Goal: Transaction & Acquisition: Purchase product/service

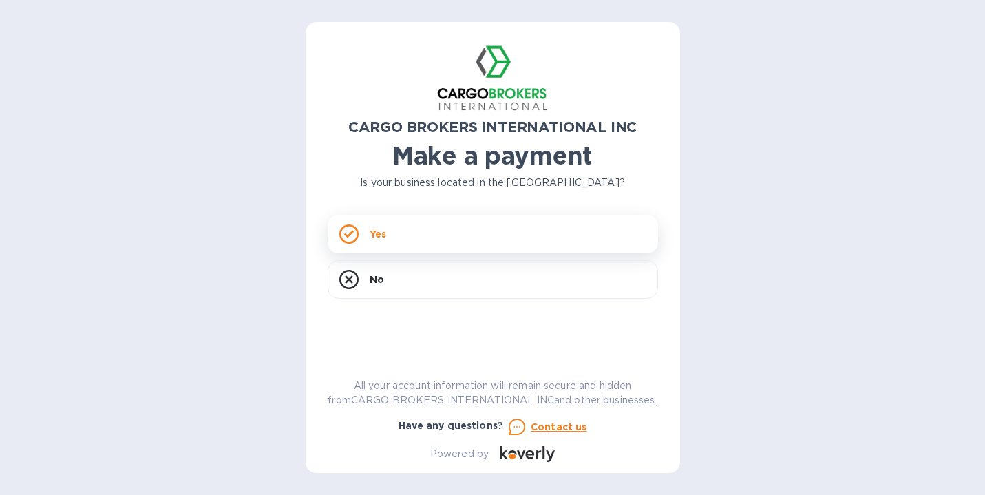
click at [394, 232] on div "Yes" at bounding box center [493, 234] width 330 height 39
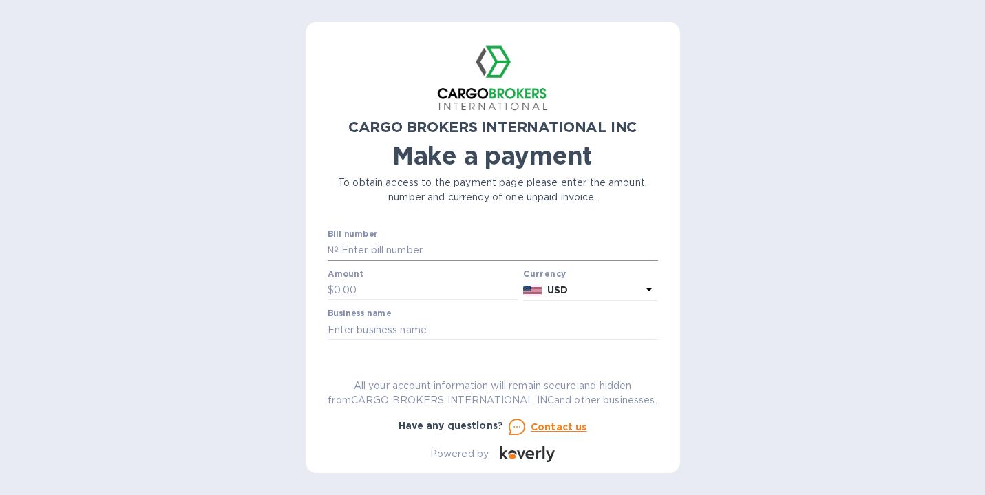
click at [386, 247] on input "text" at bounding box center [498, 250] width 319 height 21
type input "00017729"
click at [371, 286] on input "text" at bounding box center [426, 290] width 184 height 21
type input "1,087.97"
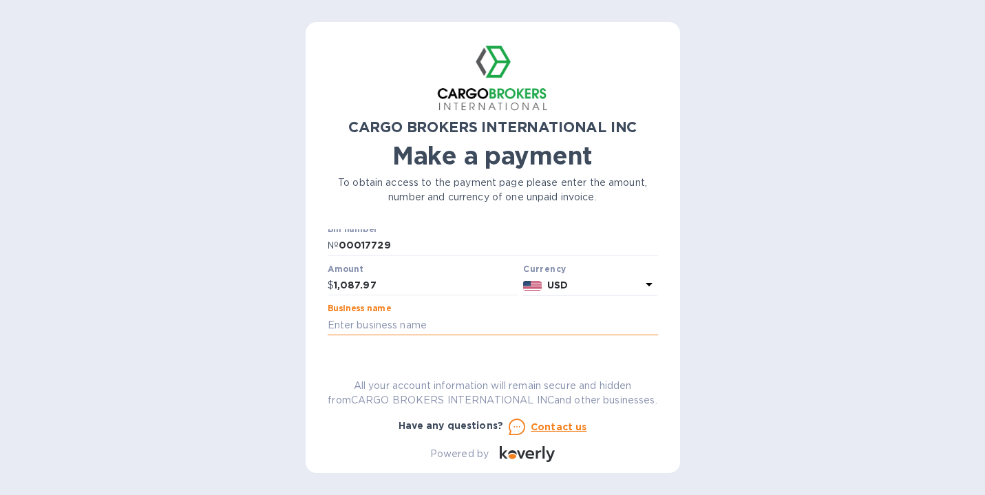
click at [467, 328] on input "text" at bounding box center [493, 325] width 330 height 21
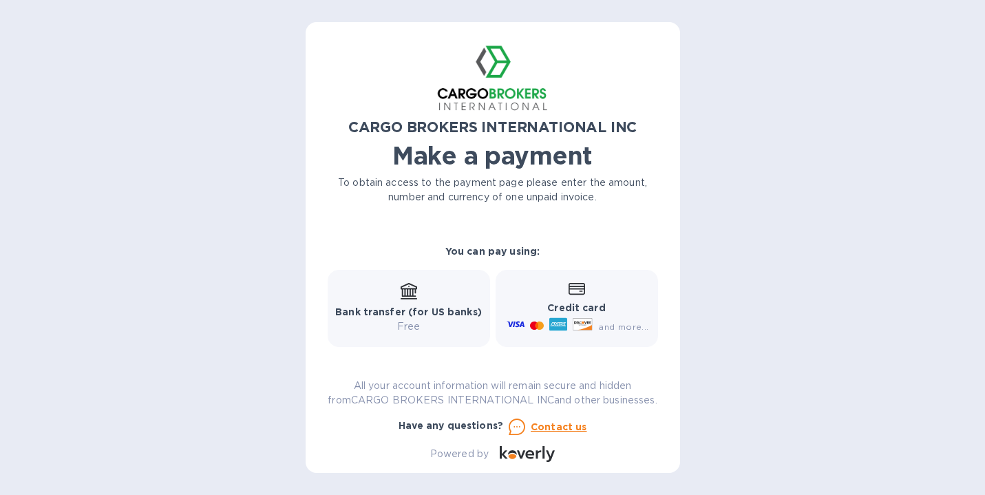
scroll to position [168, 0]
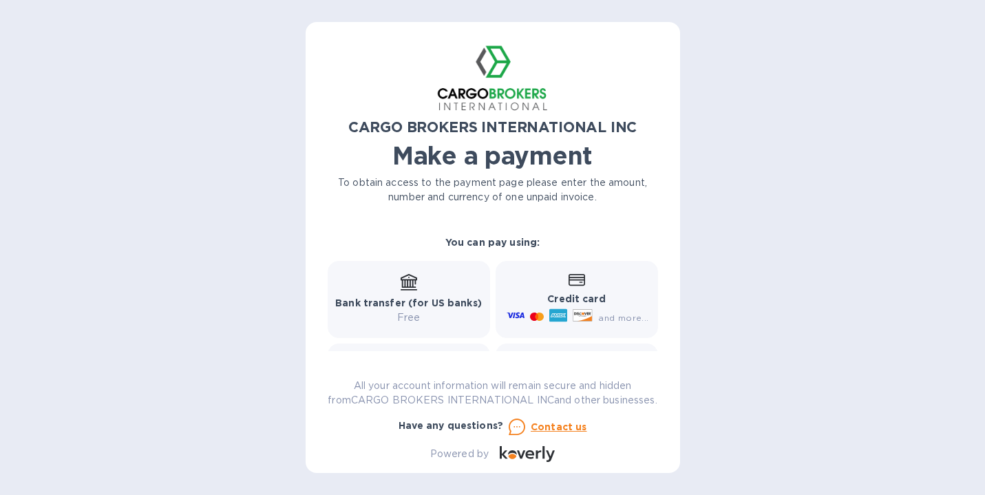
type input "Maritime Market Ventures"
click at [579, 299] on b "Credit card" at bounding box center [576, 298] width 58 height 11
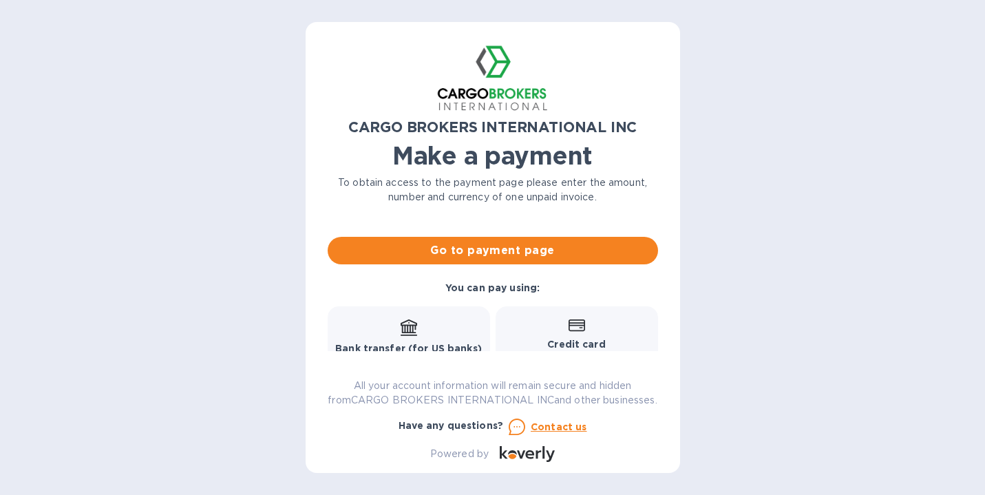
scroll to position [118, 0]
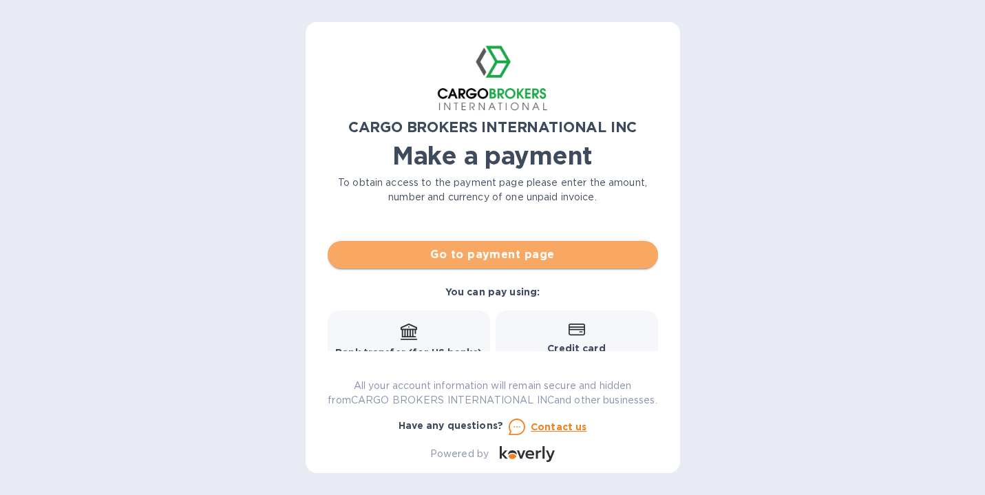
click at [538, 260] on span "Go to payment page" at bounding box center [493, 254] width 308 height 17
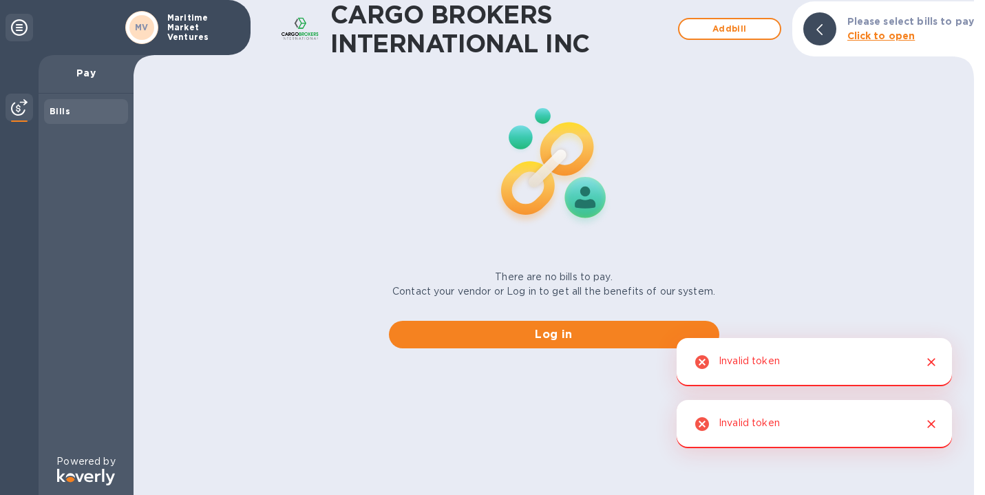
click at [933, 360] on icon "Close" at bounding box center [931, 362] width 8 height 8
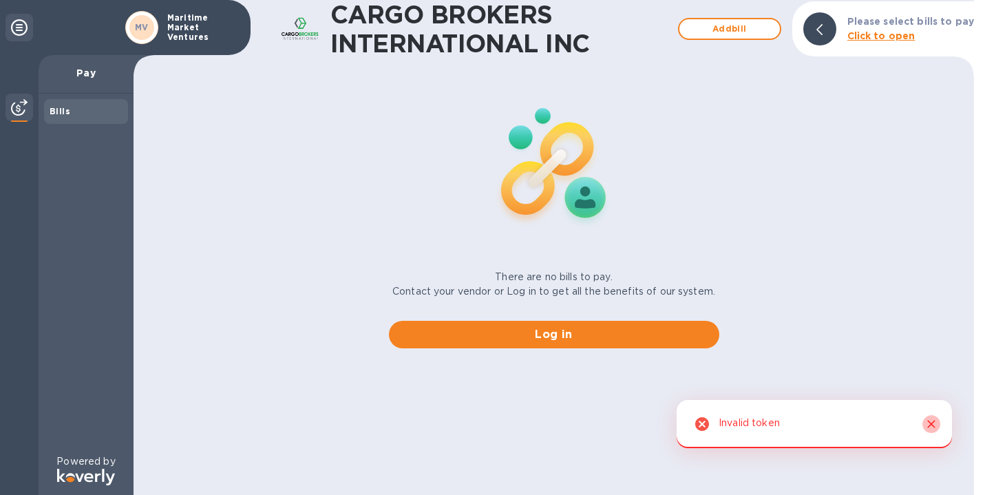
click at [931, 425] on icon "Close" at bounding box center [931, 424] width 8 height 8
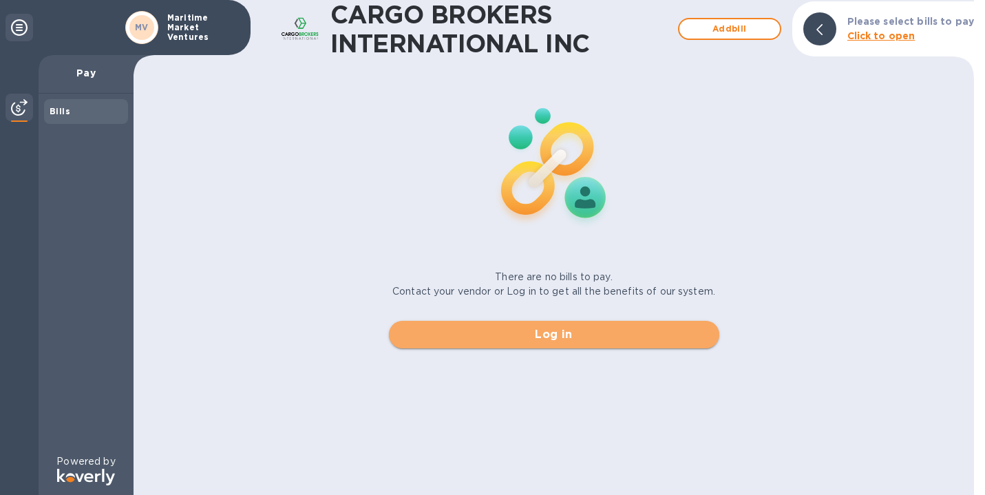
click at [535, 339] on span "Log in" at bounding box center [554, 334] width 308 height 17
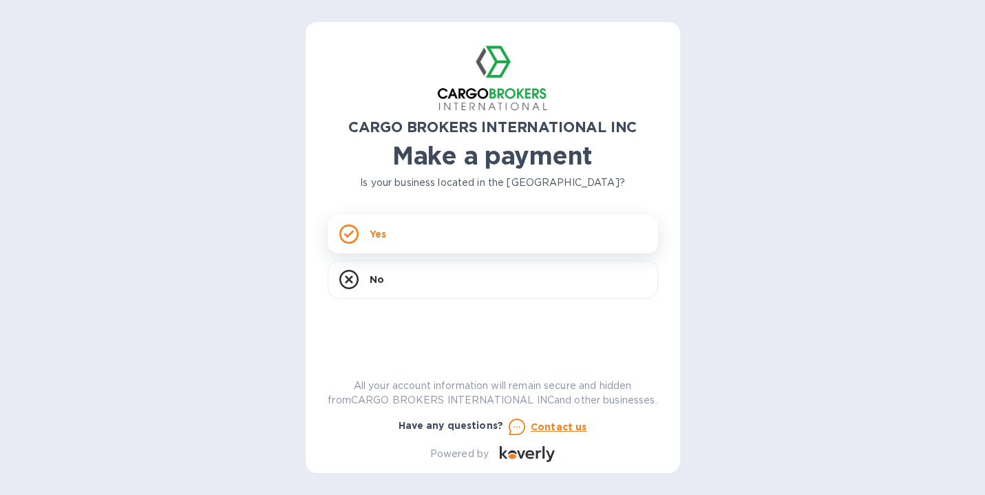
click at [381, 232] on p "Yes" at bounding box center [378, 234] width 17 height 14
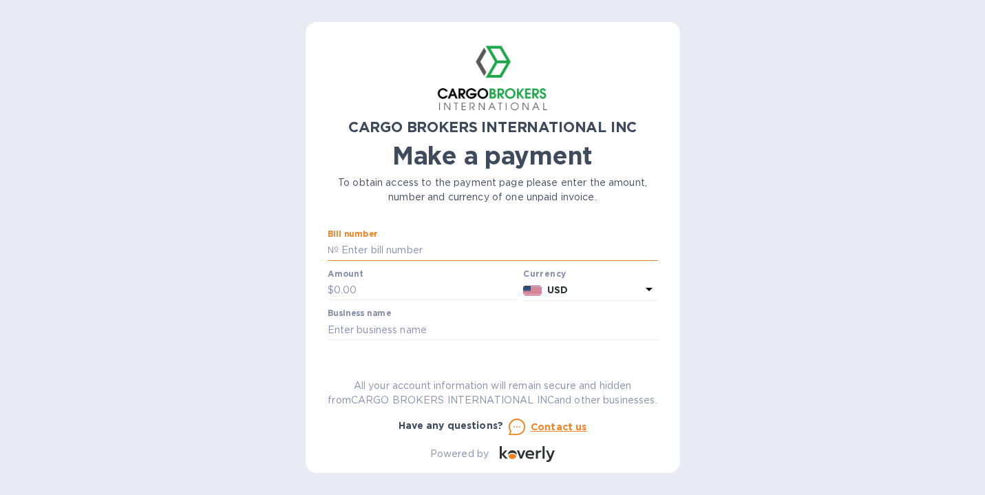
click at [374, 253] on input "text" at bounding box center [498, 250] width 319 height 21
type input "00114064816"
click at [354, 284] on input "text" at bounding box center [426, 290] width 184 height 21
type input "1,087.97"
click at [421, 334] on input "text" at bounding box center [493, 329] width 330 height 21
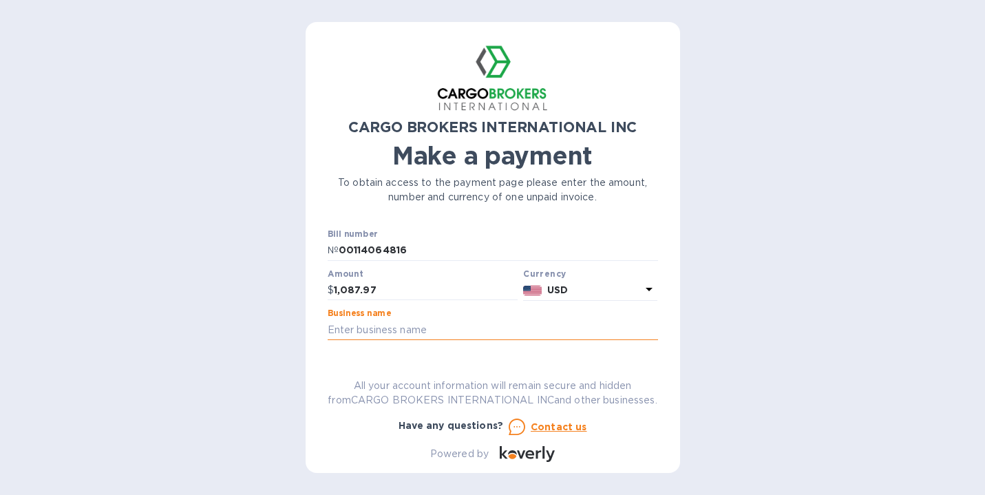
paste input "MARMARILM"
click at [463, 328] on input "MARMARILM" at bounding box center [493, 329] width 330 height 21
type input "MARMARILM"
click at [560, 289] on b "USD" at bounding box center [557, 289] width 21 height 11
click at [383, 349] on div "CARGO BROKERS INTERNATIONAL INC Make a payment To obtain access to the payment …" at bounding box center [493, 253] width 330 height 418
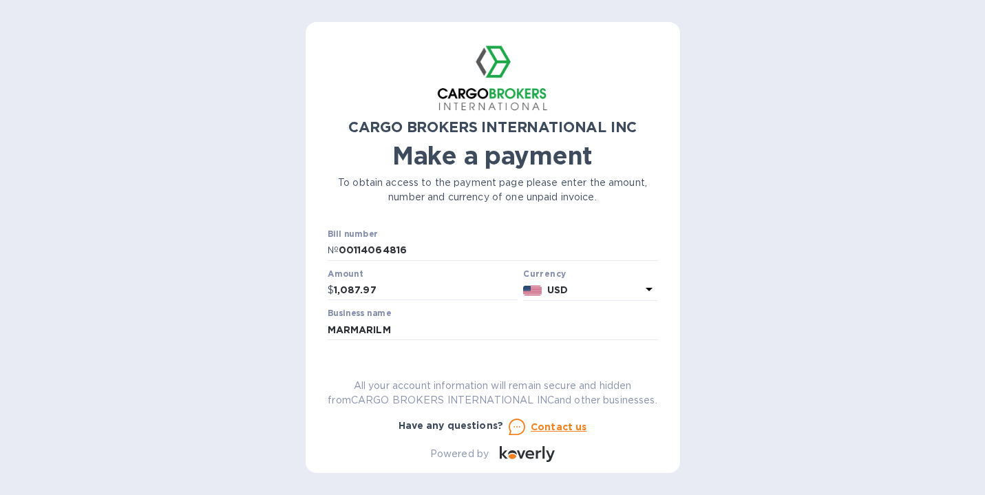
click at [410, 319] on div "Business name MARMARILM" at bounding box center [493, 324] width 330 height 32
click at [410, 328] on input "MARMARILM" at bounding box center [493, 329] width 330 height 21
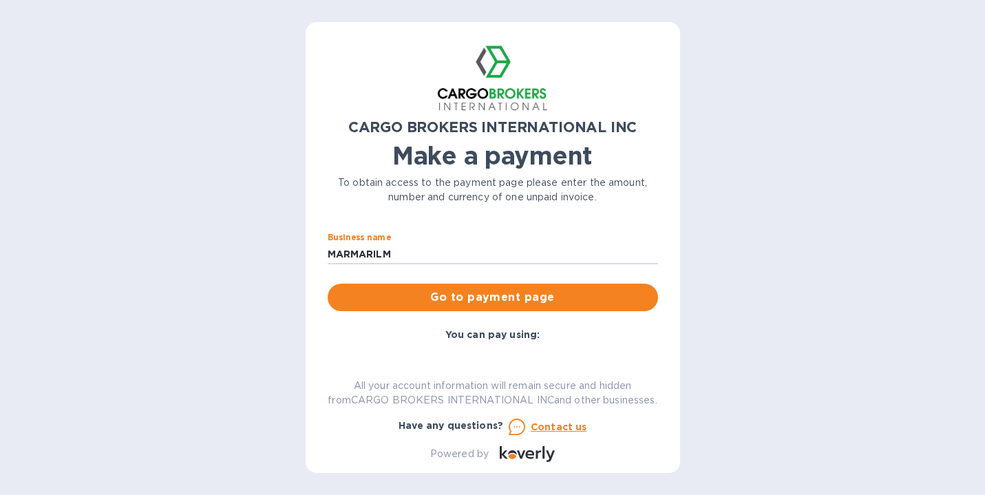
scroll to position [85, 0]
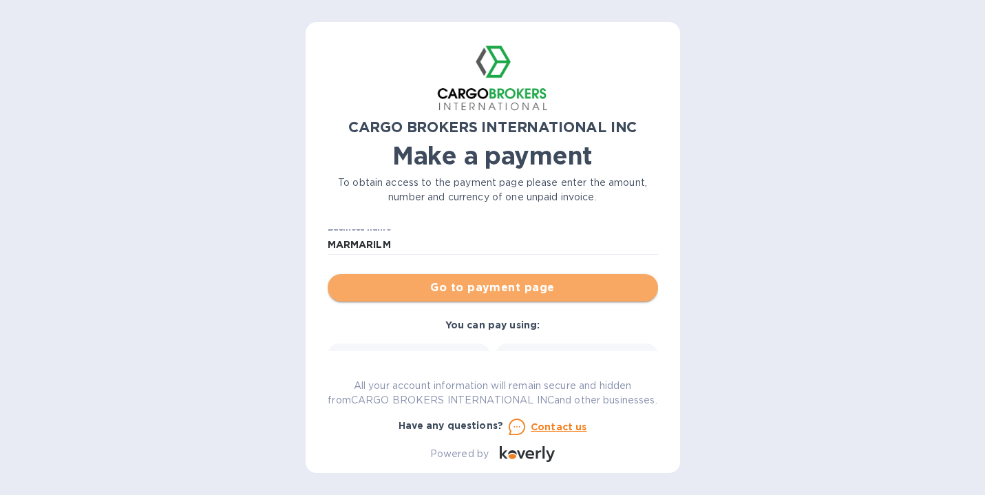
click at [513, 288] on span "Go to payment page" at bounding box center [493, 287] width 308 height 17
